Goal: Submit feedback/report problem

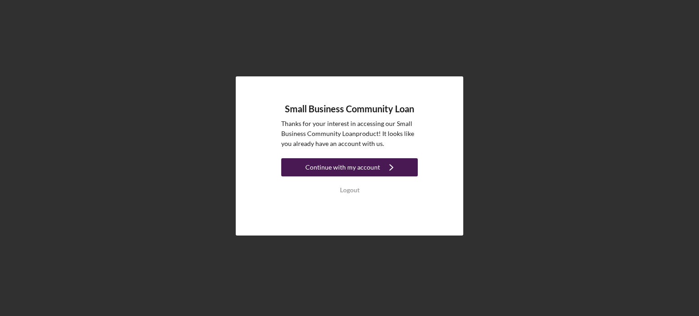
click at [352, 163] on div "Continue with my account" at bounding box center [342, 167] width 75 height 18
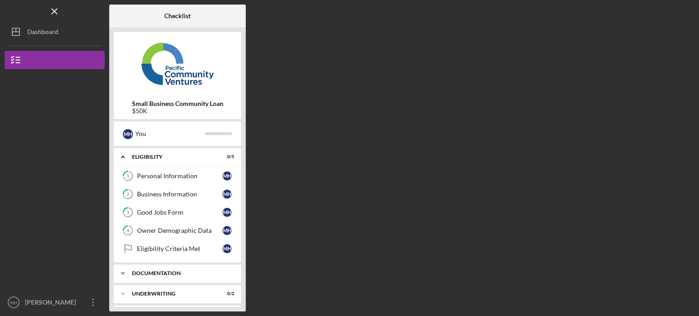
click at [189, 275] on div "Documentation" at bounding box center [181, 273] width 98 height 5
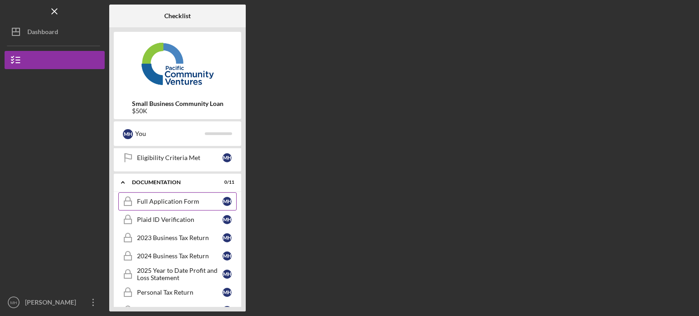
scroll to position [45, 0]
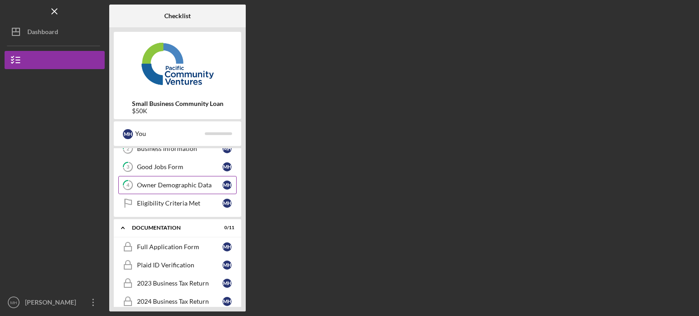
click at [178, 193] on link "4 Owner Demographic Data M H" at bounding box center [177, 185] width 118 height 18
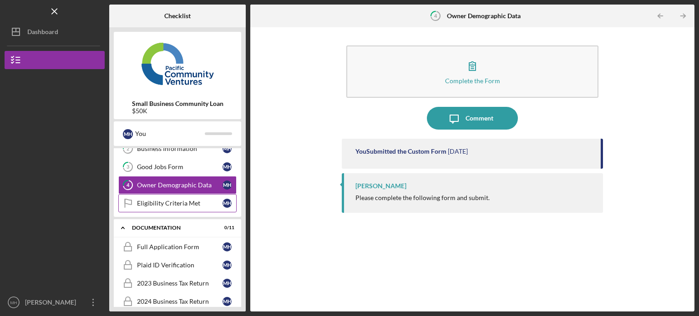
click at [173, 197] on link "Eligibility Criteria Met Eligibility Criteria Met M H" at bounding box center [177, 203] width 118 height 18
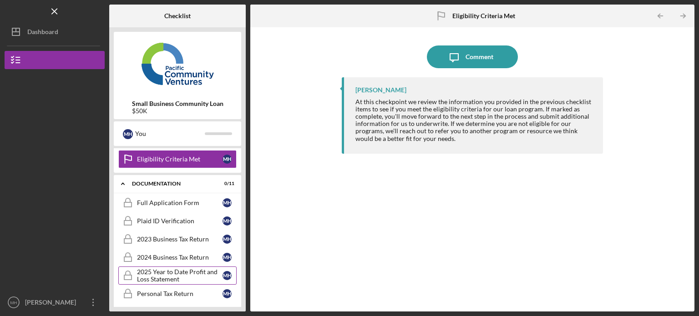
scroll to position [136, 0]
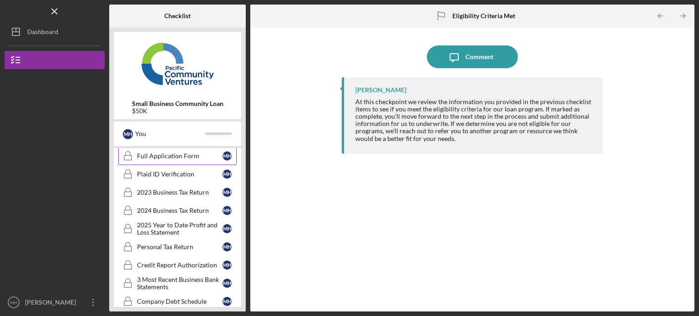
click at [179, 158] on div "Full Application Form" at bounding box center [180, 155] width 86 height 7
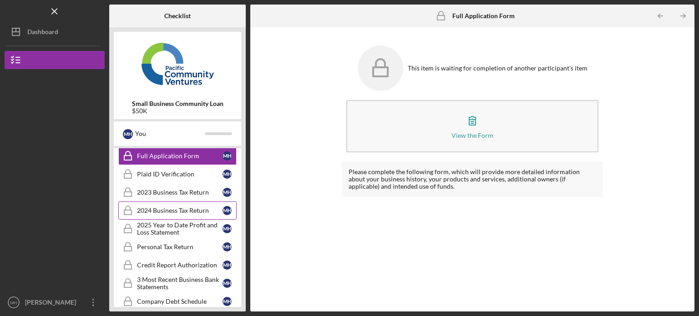
scroll to position [45, 0]
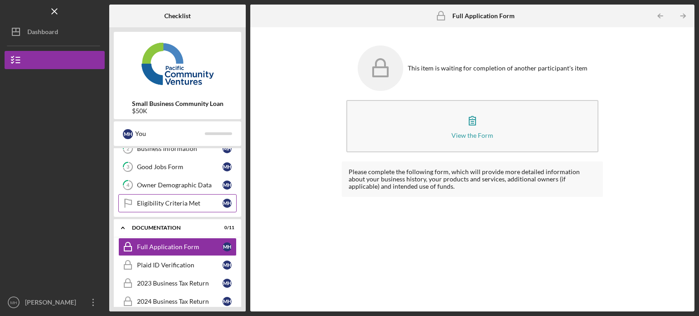
click at [201, 200] on div "Eligibility Criteria Met" at bounding box center [180, 203] width 86 height 7
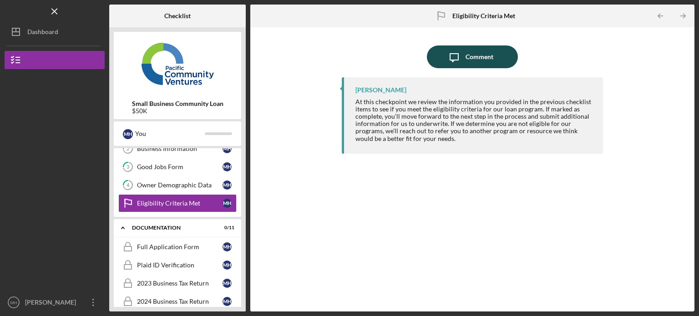
click at [489, 61] on div "Comment" at bounding box center [479, 56] width 28 height 23
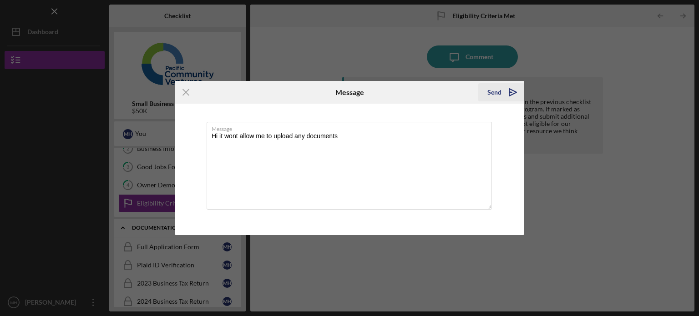
type textarea "Hi it wont allow me to upload any documents"
click at [499, 88] on div "Send" at bounding box center [494, 92] width 14 height 18
